Goal: Task Accomplishment & Management: Manage account settings

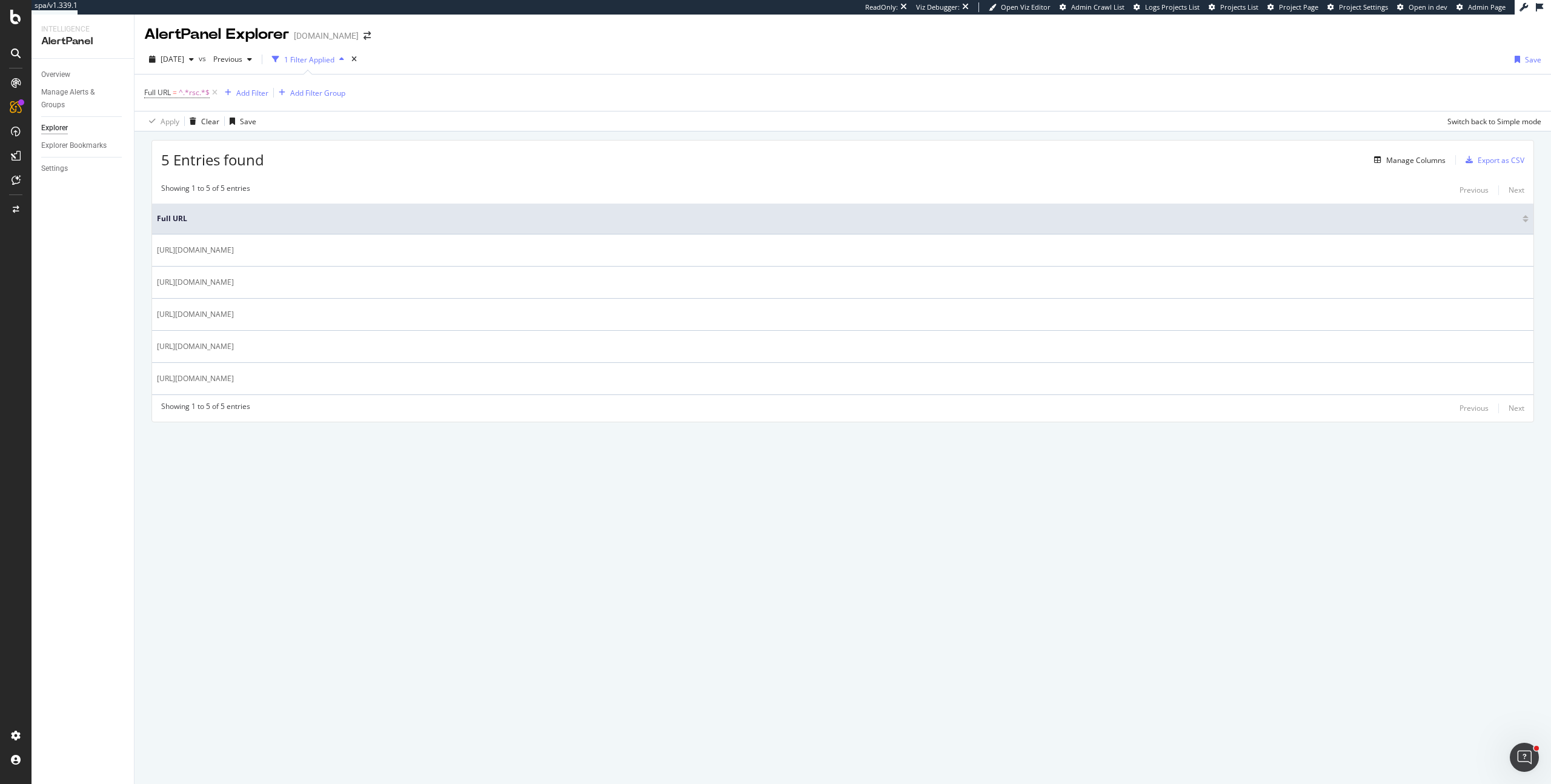
click at [421, 141] on div "5 Entries found Manage Columns Export as CSV" at bounding box center [843, 155] width 1381 height 30
click at [338, 614] on div "AlertPanel Explorer [DOMAIN_NAME] [DATE] vs Previous 1 Filter Applied Save Full…" at bounding box center [843, 399] width 1417 height 769
click at [456, 109] on div "Full URL = ^.*rsc.*$ Add Filter Add Filter Group" at bounding box center [843, 92] width 1398 height 37
click at [69, 136] on div "SiteCrawler" at bounding box center [66, 134] width 43 height 12
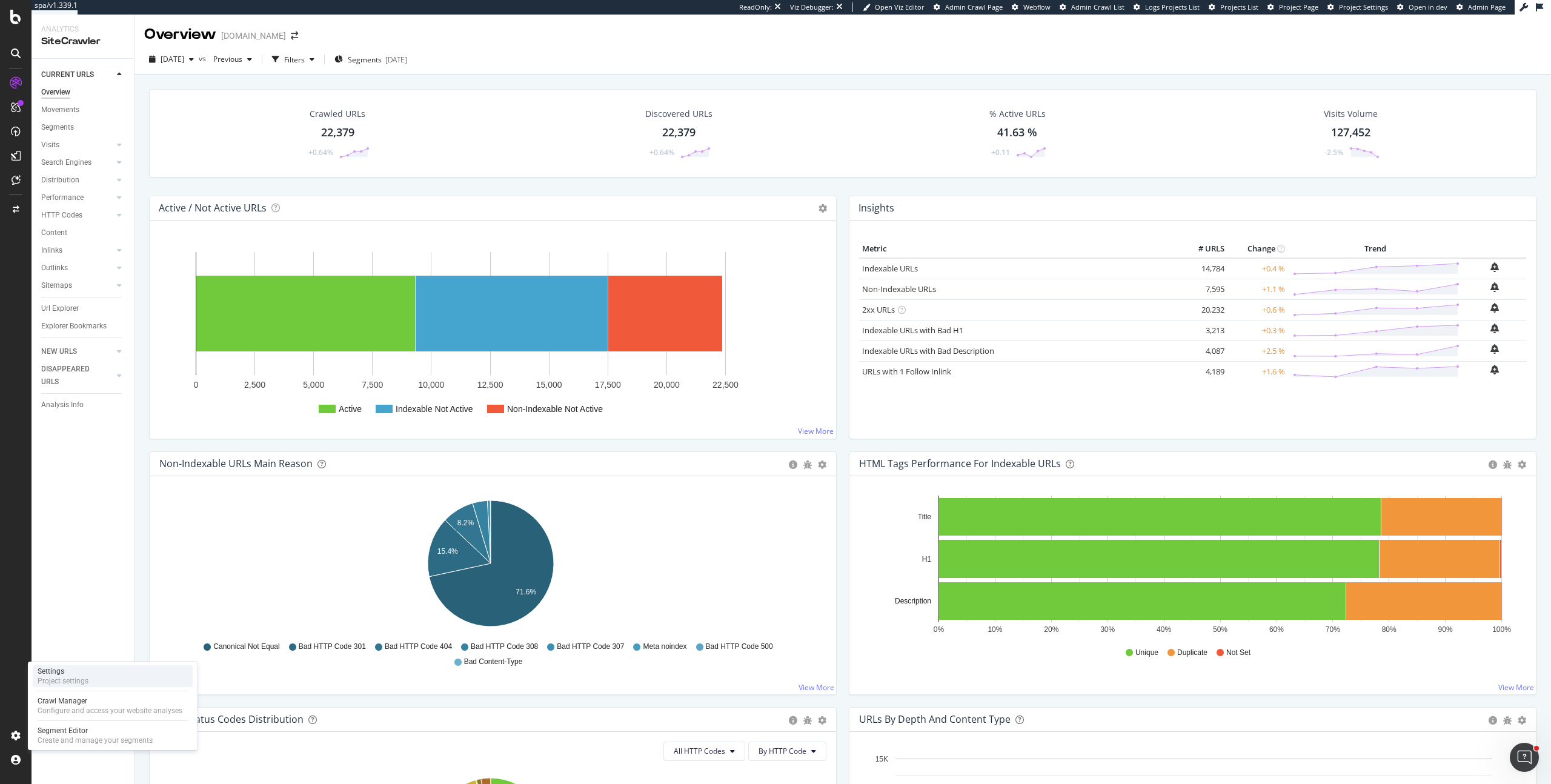
click at [53, 679] on div "Project settings" at bounding box center [62, 681] width 51 height 10
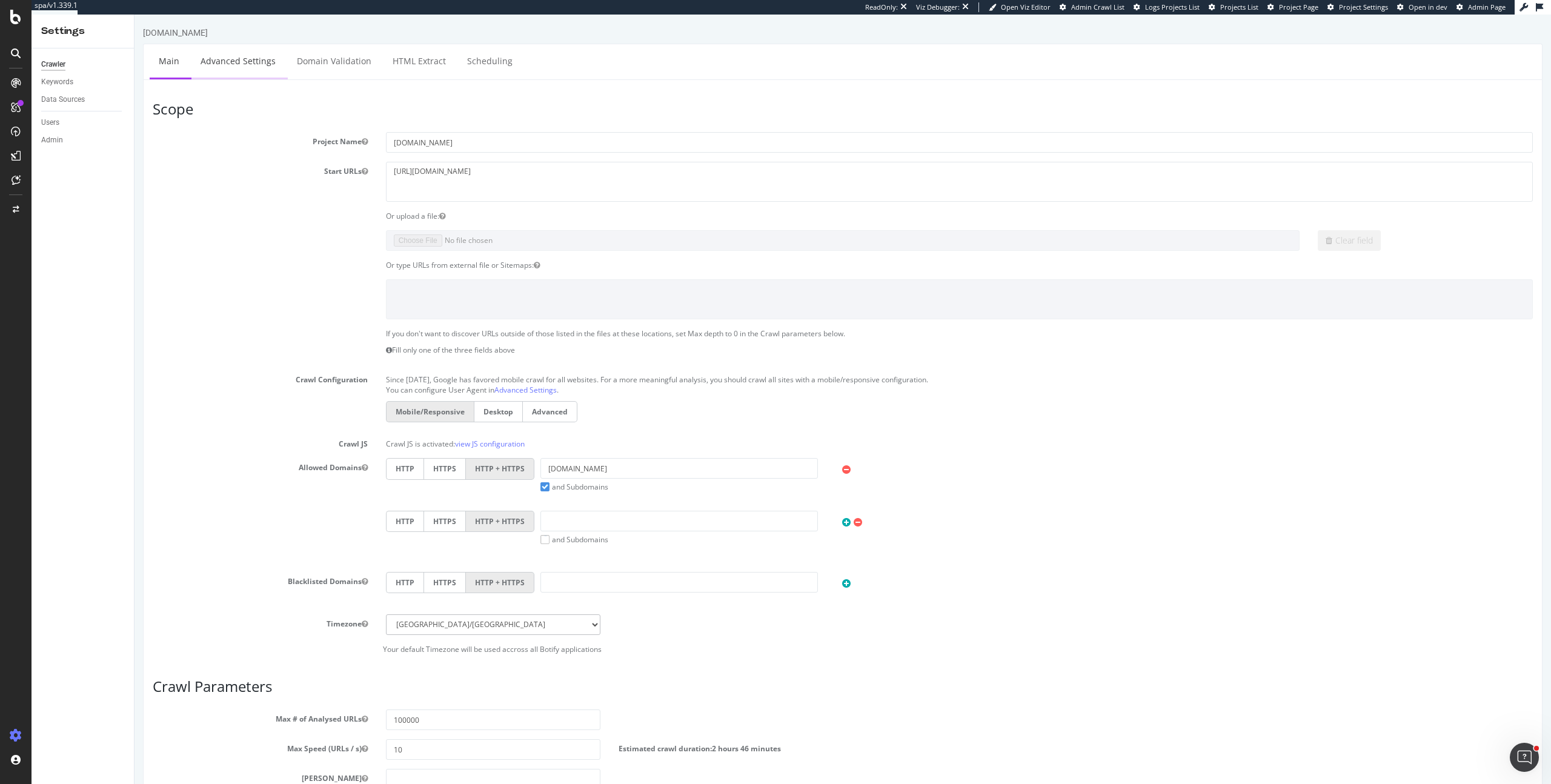
click at [210, 55] on link "Advanced Settings" at bounding box center [238, 61] width 93 height 33
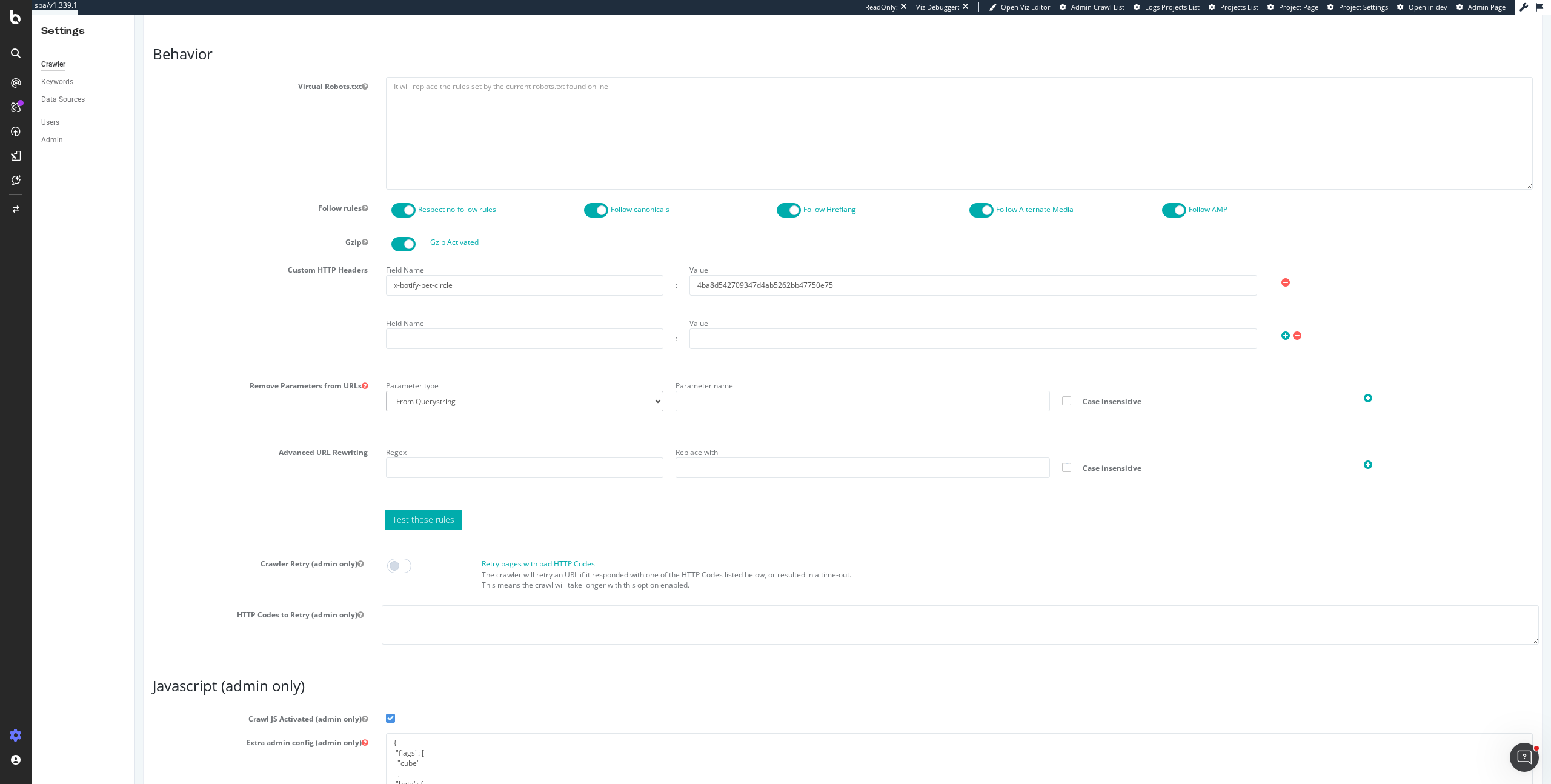
scroll to position [733, 0]
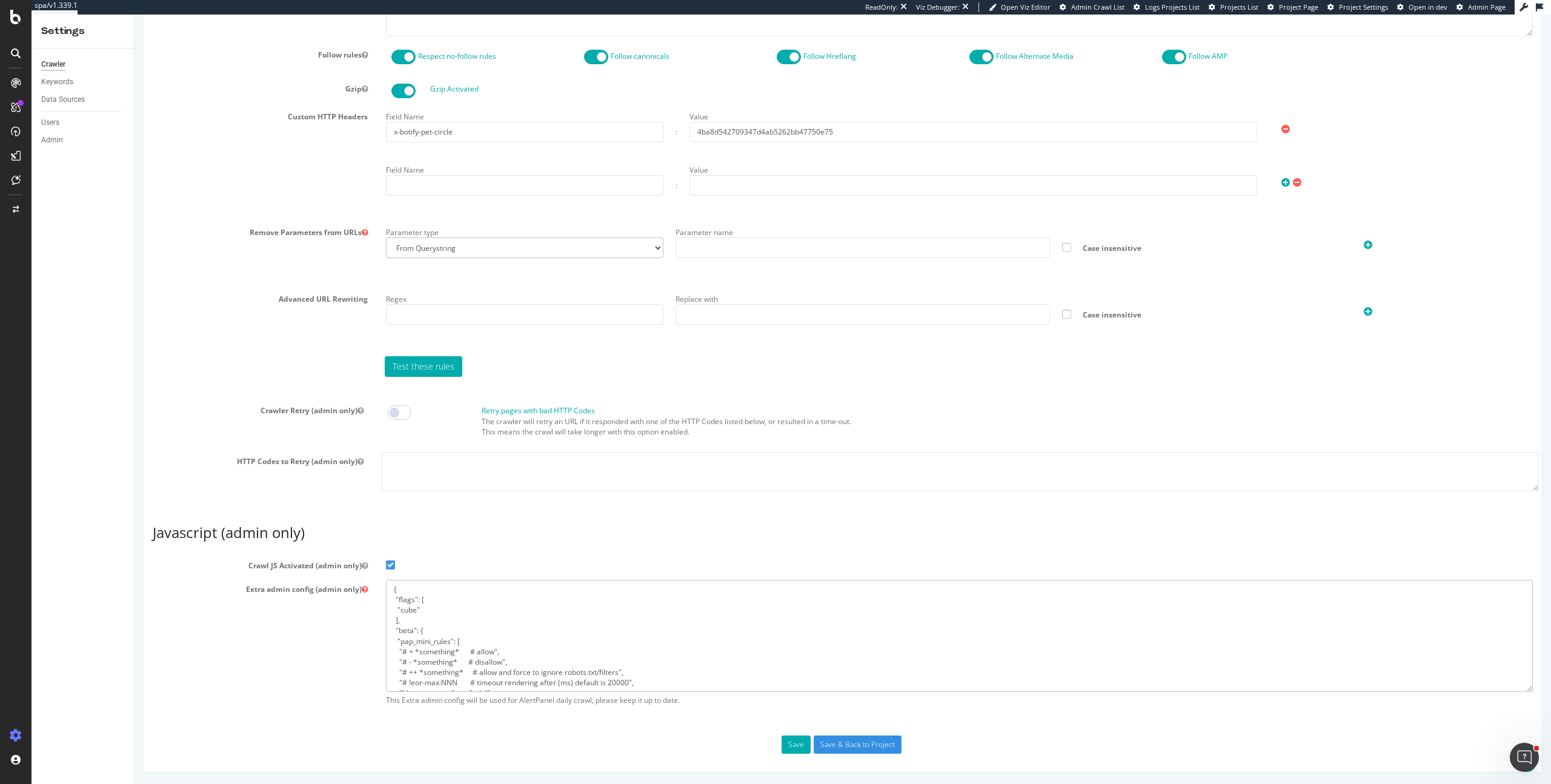
click at [510, 626] on textarea "{ "flags": [ "cube" ], "beta": { "pap_mini_rules": [ "# + *something* # allow",…" at bounding box center [960, 636] width 1147 height 112
paste textarea ""flags": [ "cube" ], "beta": { "pap_mini_rules": [ "- *?_rsc=*", "# + *somethin…"
type textarea "{ "flags": [ "cube" ], "beta": { "pap_mini_rules": [ "- *?_rsc=*", "# + *someth…"
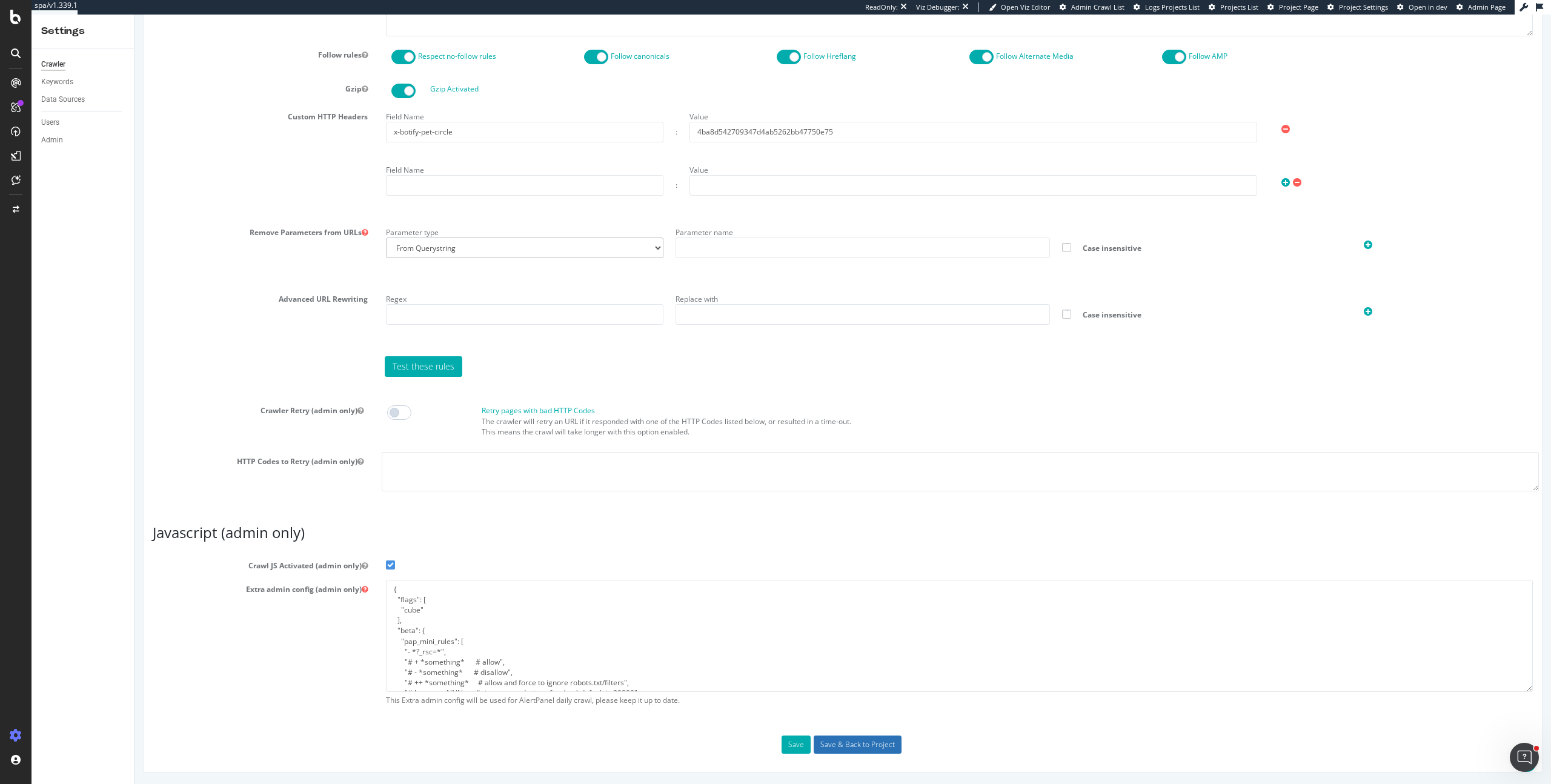
click at [847, 741] on input "Save & Back to Project" at bounding box center [857, 744] width 88 height 18
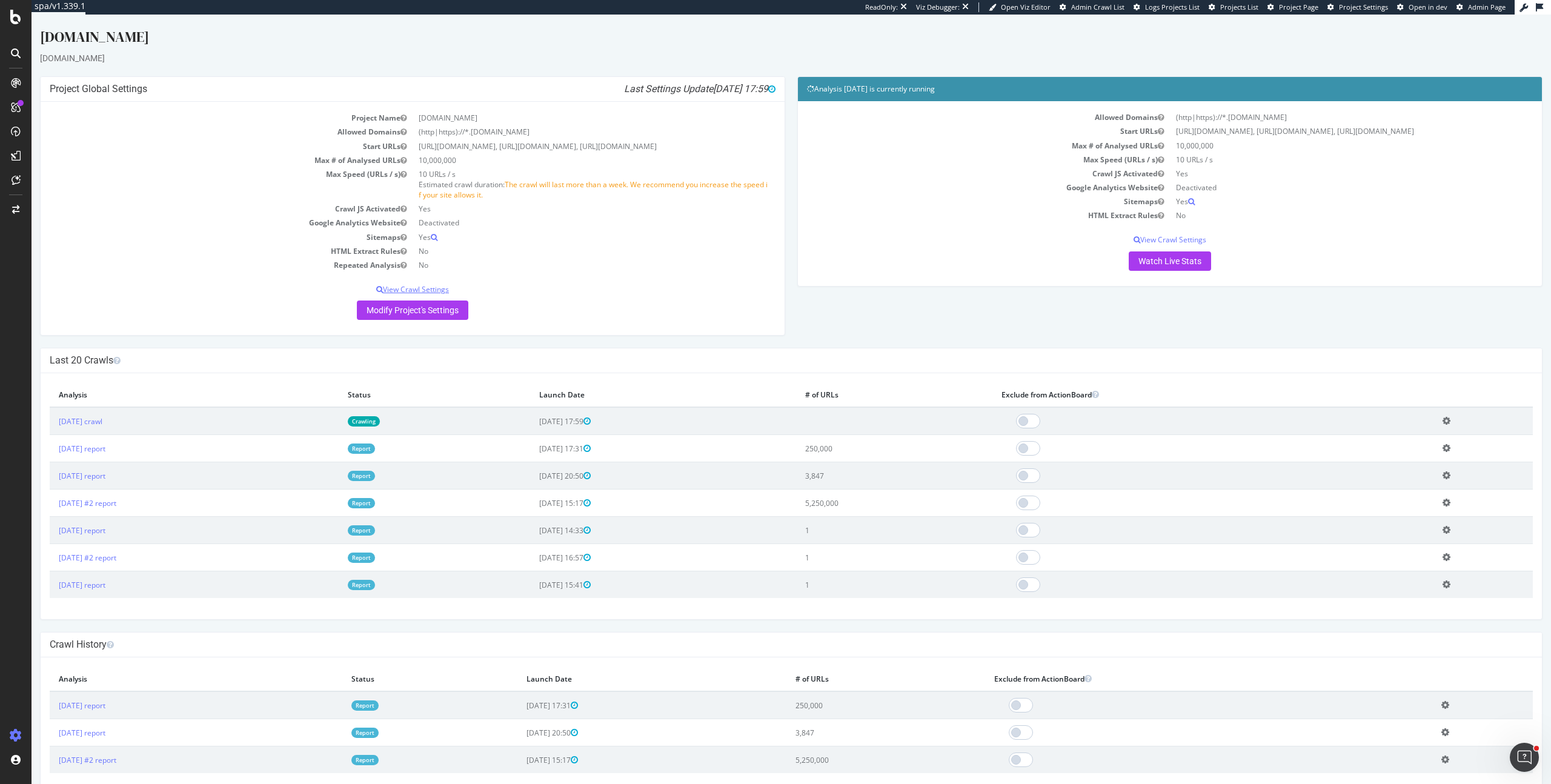
click at [418, 290] on p "View Crawl Settings" at bounding box center [412, 289] width 726 height 10
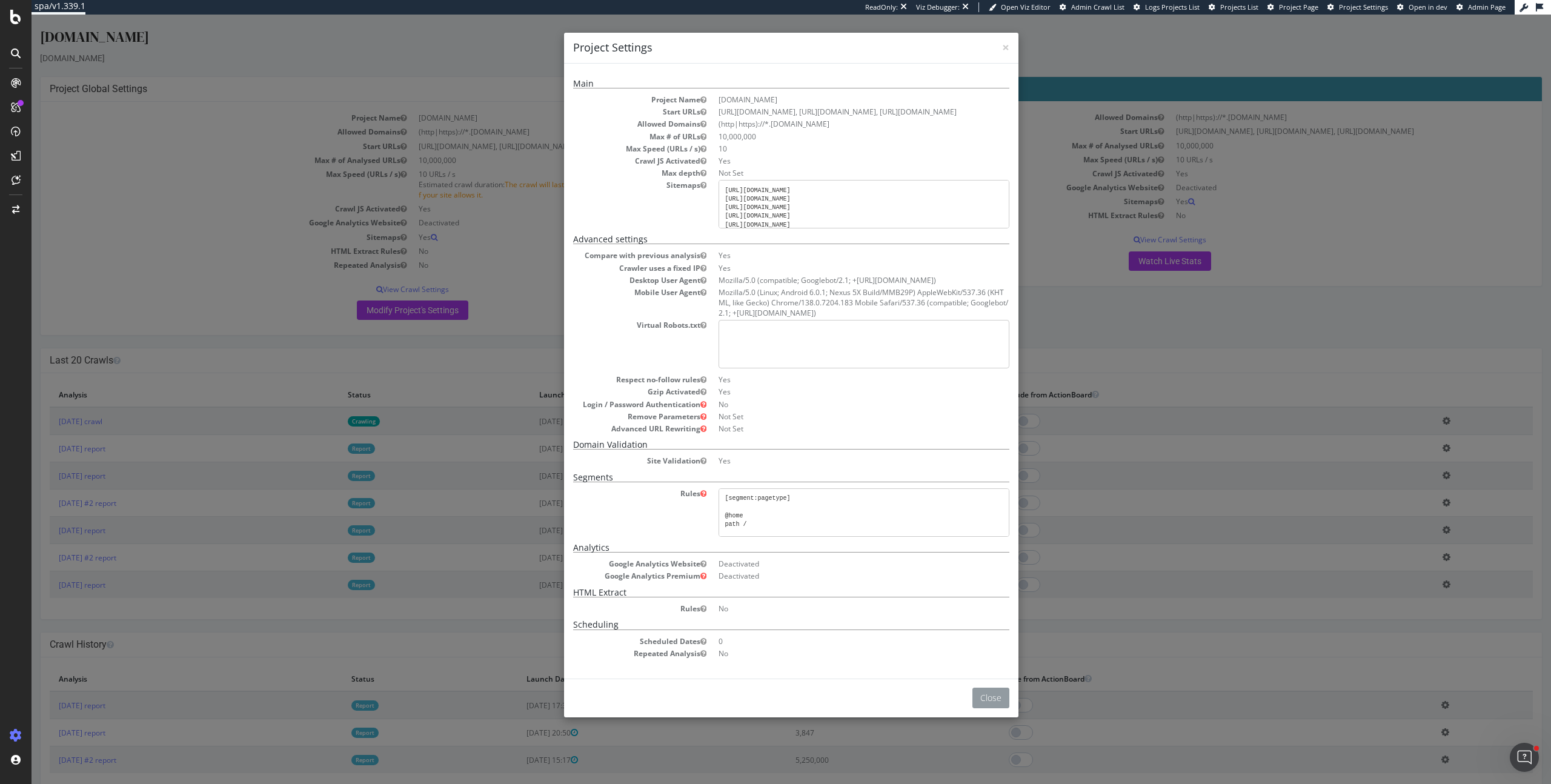
click at [991, 697] on button "Close" at bounding box center [991, 698] width 37 height 21
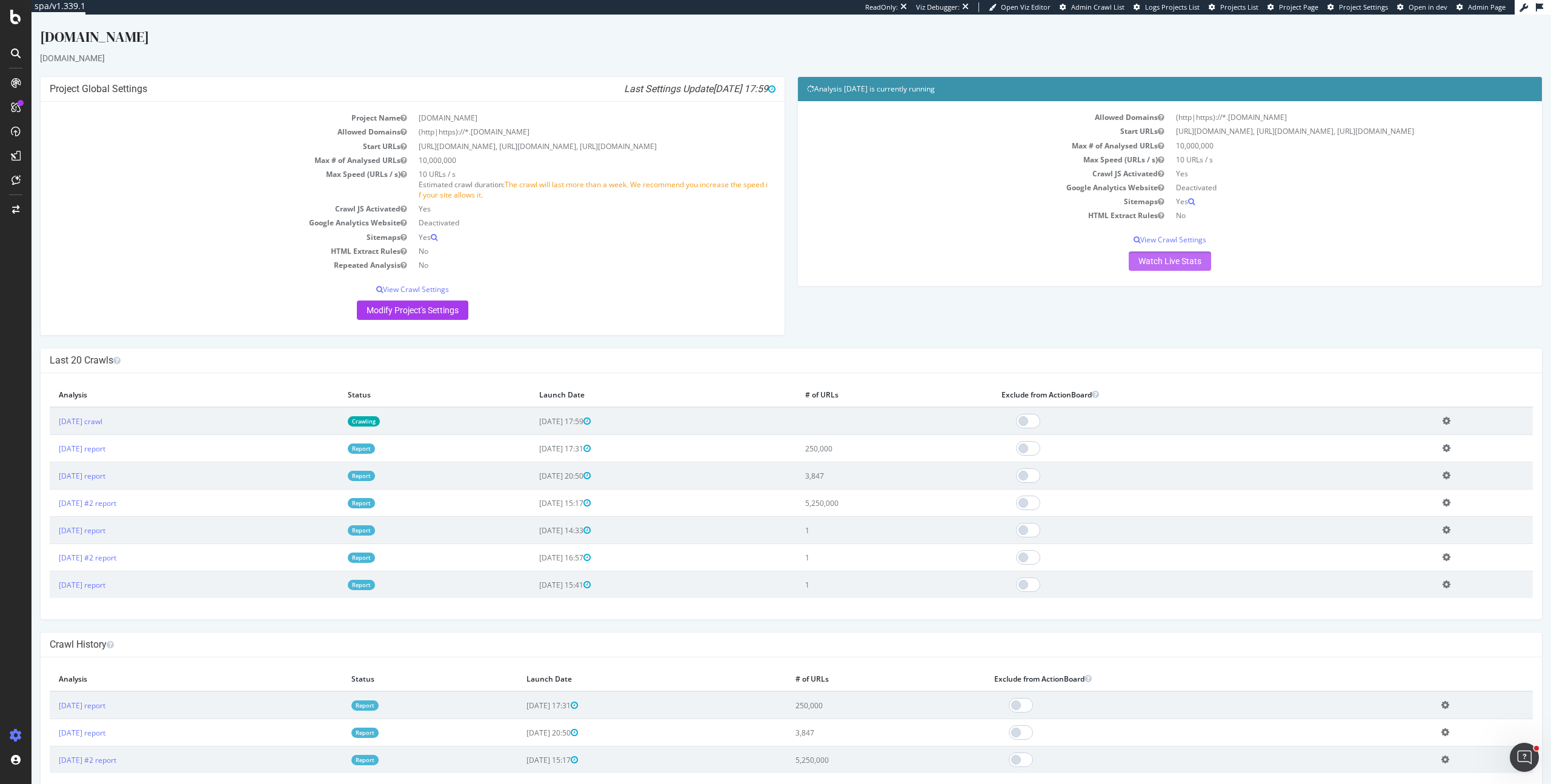
click at [1129, 261] on link "Watch Live Stats" at bounding box center [1170, 261] width 82 height 19
click at [1516, 341] on div "Project Global Settings Last Settings Update 2025-10-01 17:59 Project Name dhga…" at bounding box center [791, 212] width 1515 height 272
click at [1144, 264] on link "Watch Live Stats" at bounding box center [1170, 261] width 82 height 19
